Goal: Task Accomplishment & Management: Use online tool/utility

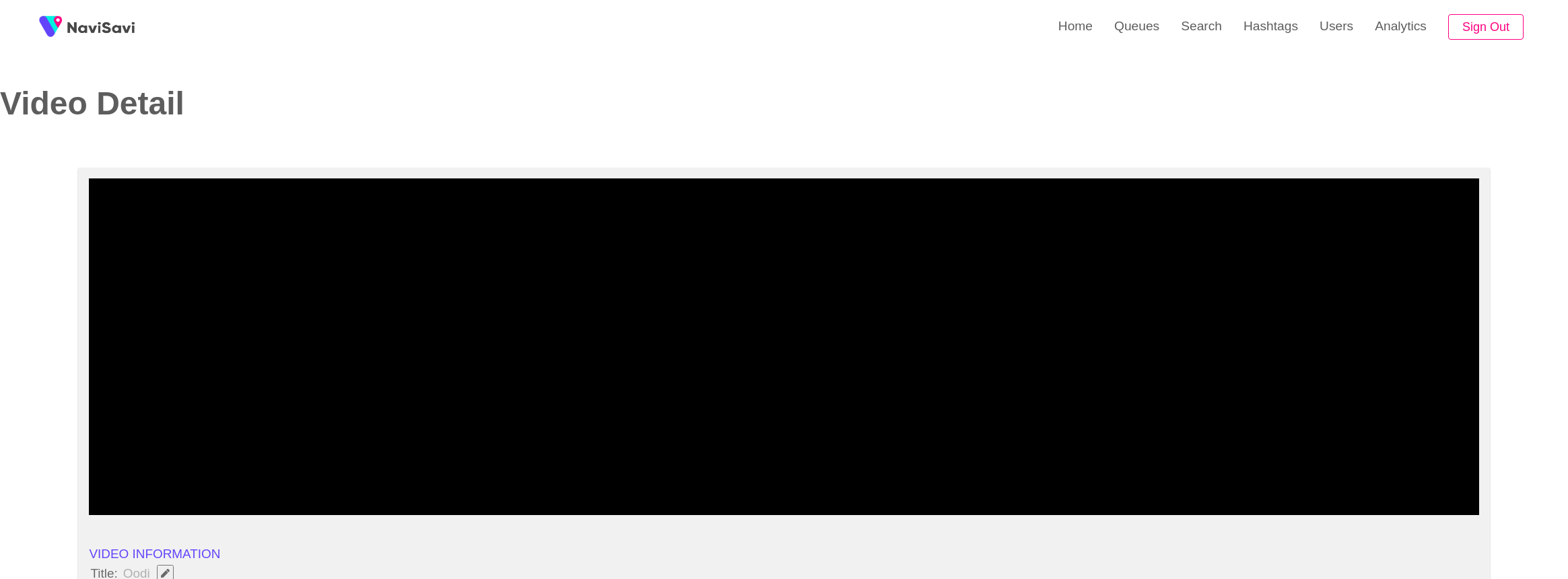
select select "**********"
select select "****"
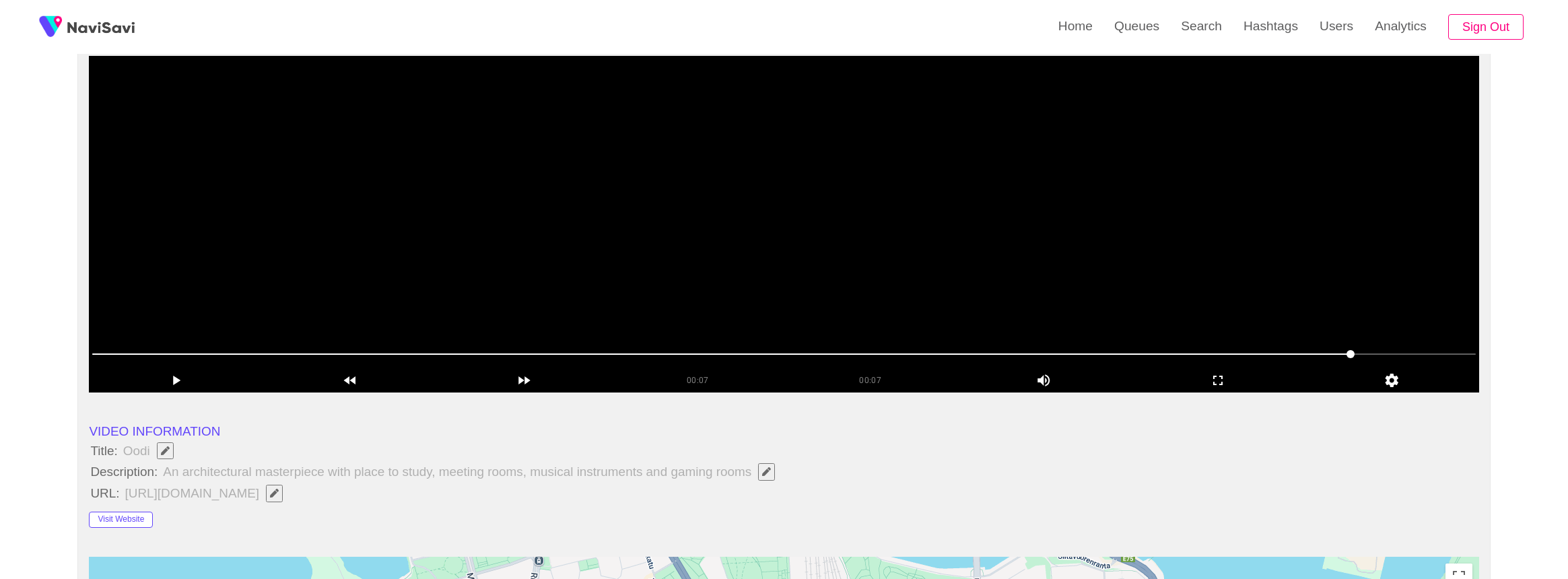
click at [461, 262] on video at bounding box center [784, 224] width 1390 height 337
